Goal: Find specific page/section: Find specific page/section

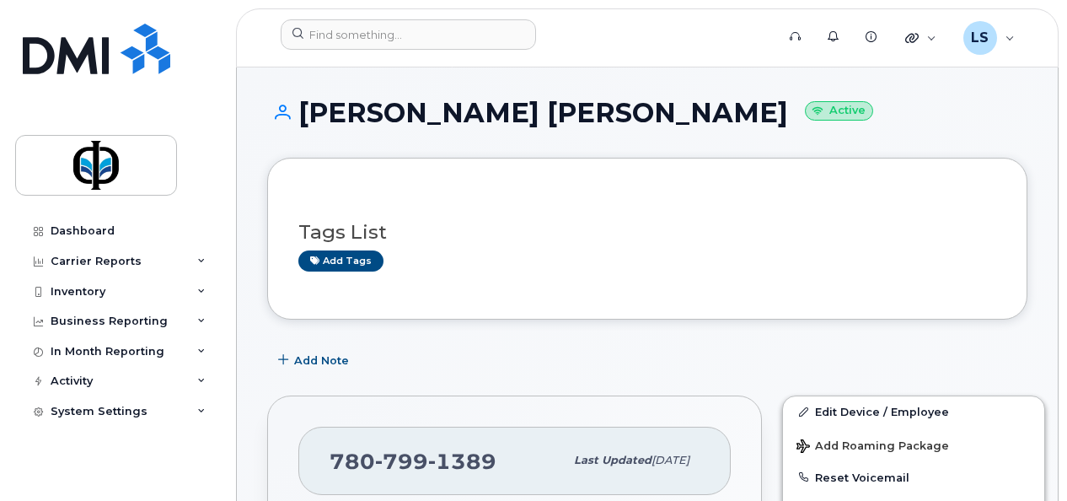
scroll to position [323, 0]
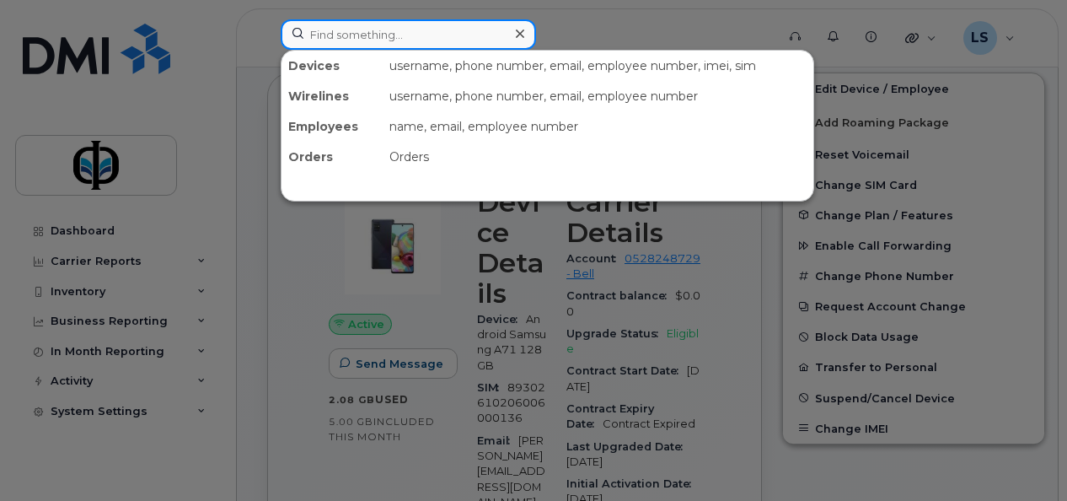
click at [370, 27] on input at bounding box center [408, 34] width 255 height 30
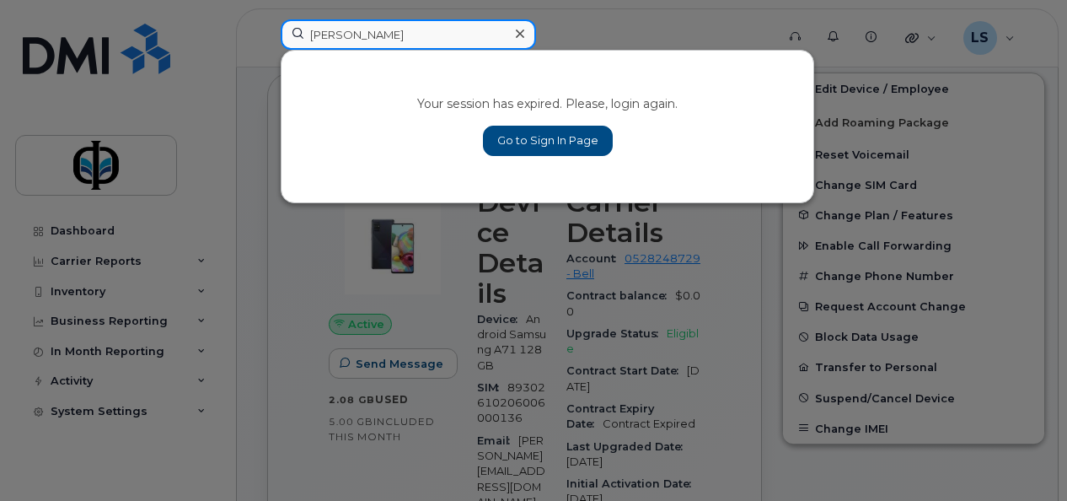
type input "nathan"
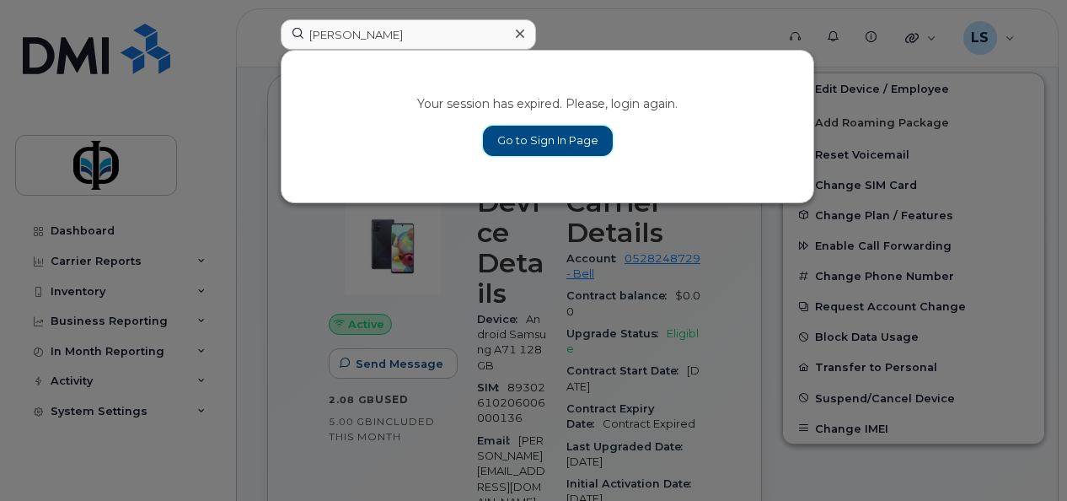
click at [530, 135] on link "Go to Sign In Page" at bounding box center [548, 141] width 130 height 30
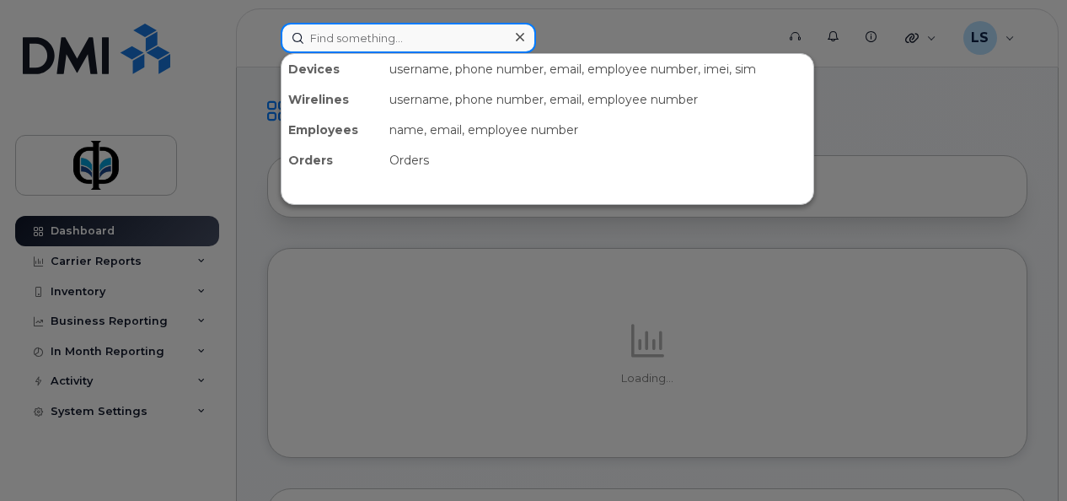
click at [368, 43] on input at bounding box center [408, 38] width 255 height 30
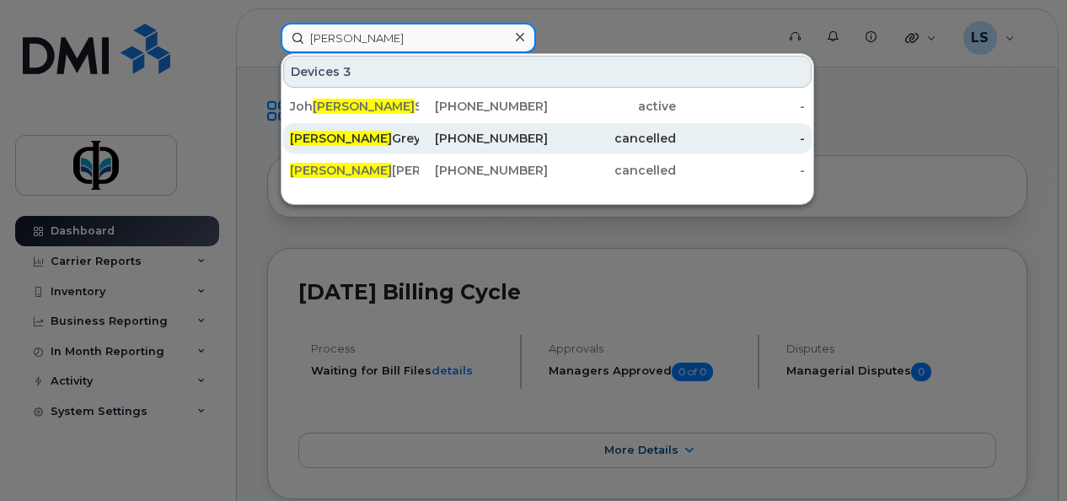
type input "nathan"
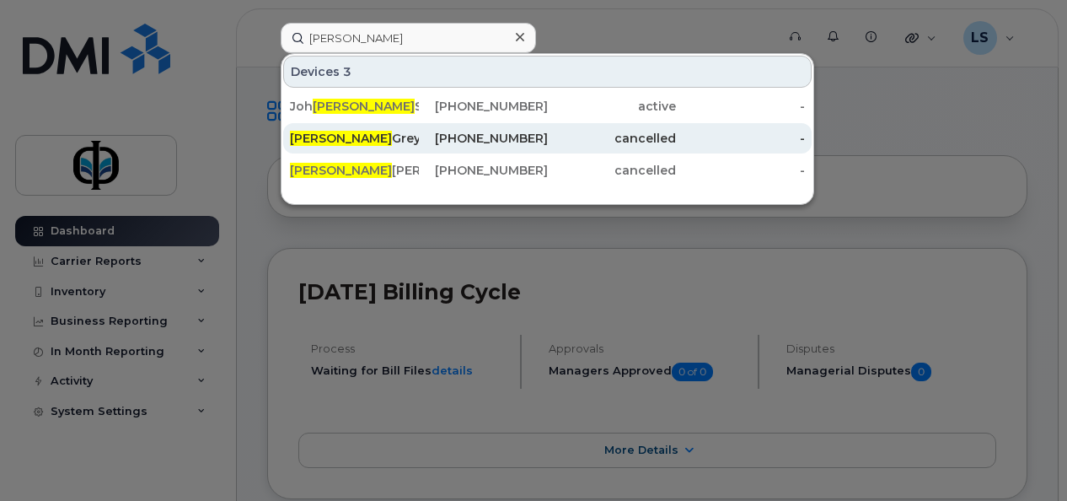
click at [380, 137] on div "Nathan Grey" at bounding box center [354, 138] width 129 height 17
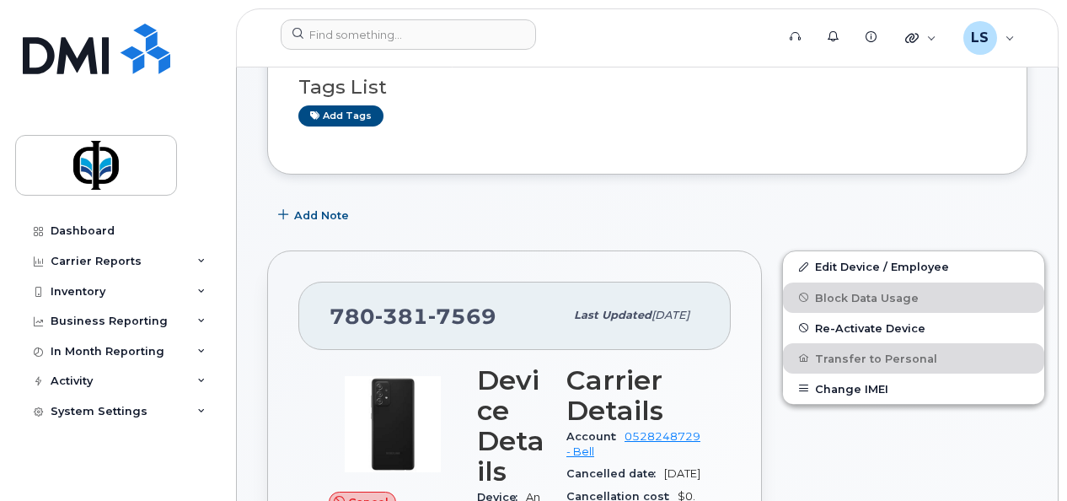
scroll to position [205, 0]
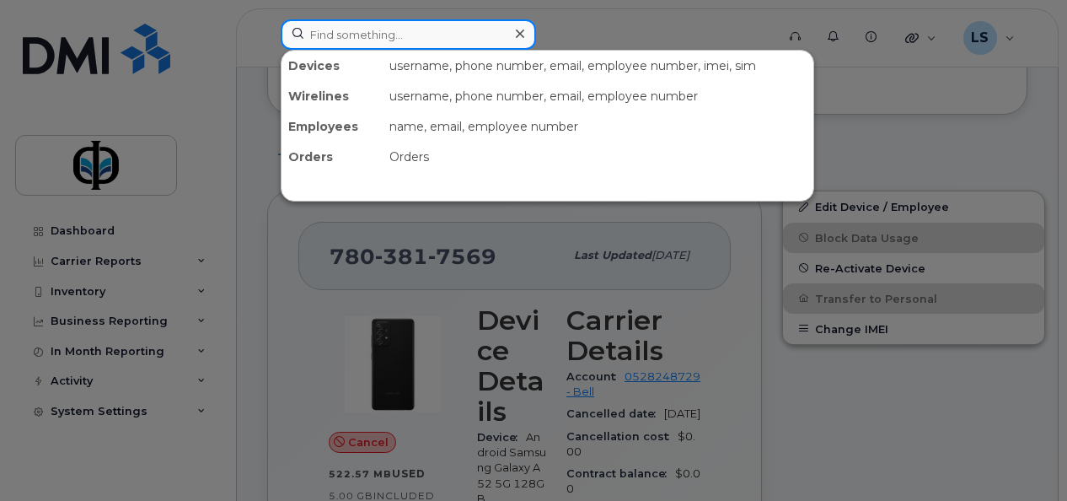
click at [342, 38] on input at bounding box center [408, 34] width 255 height 30
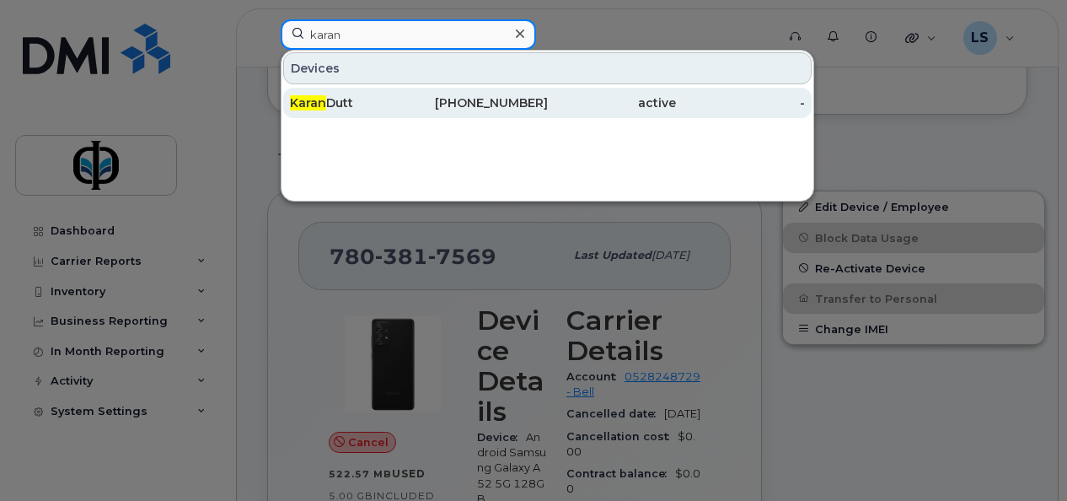
type input "karan"
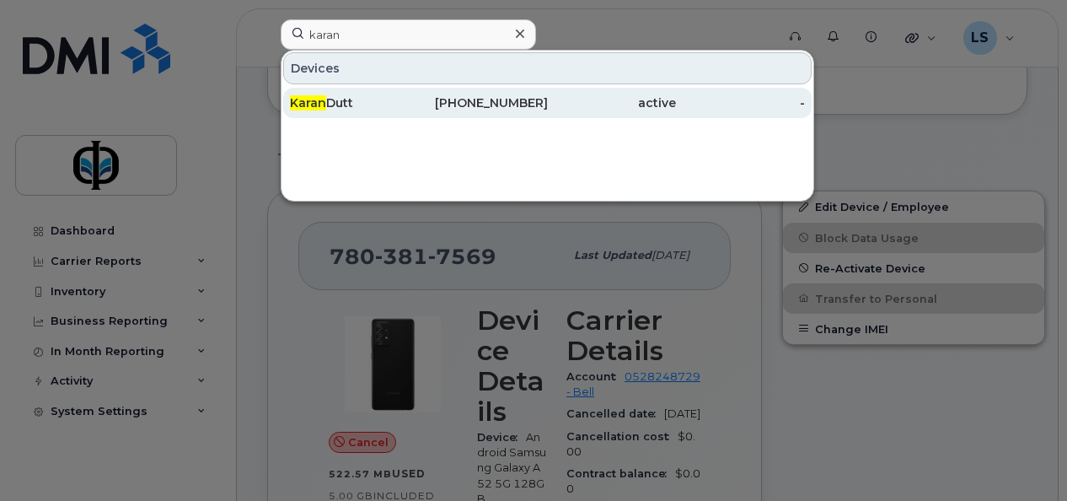
click at [352, 101] on div "[PERSON_NAME]" at bounding box center [354, 102] width 129 height 17
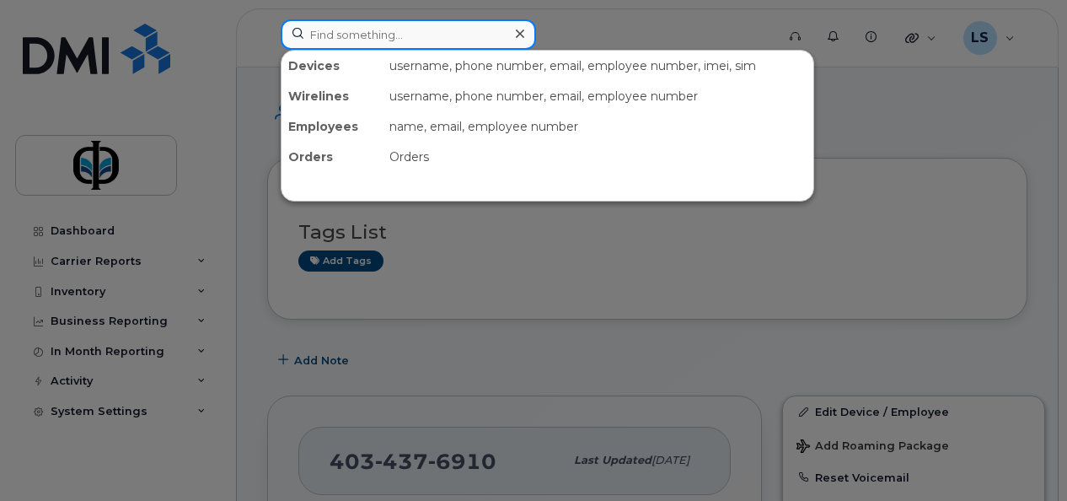
click at [365, 44] on input at bounding box center [408, 34] width 255 height 30
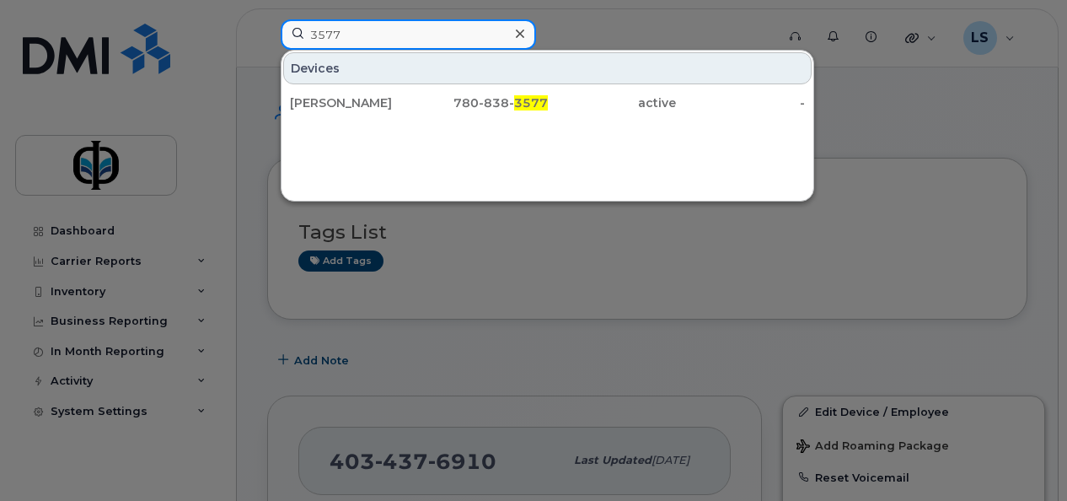
type input "3577"
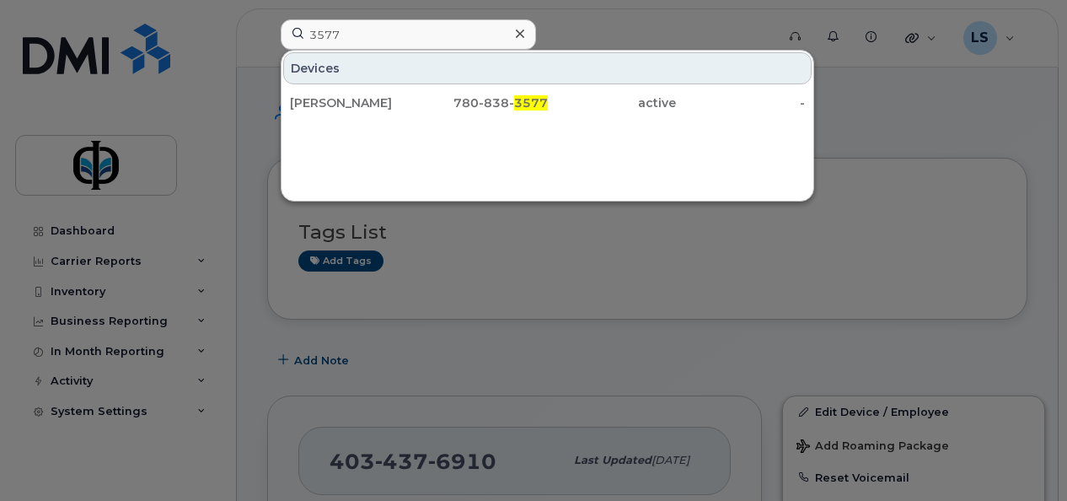
click at [612, 35] on div at bounding box center [533, 250] width 1067 height 501
